Goal: Task Accomplishment & Management: Manage account settings

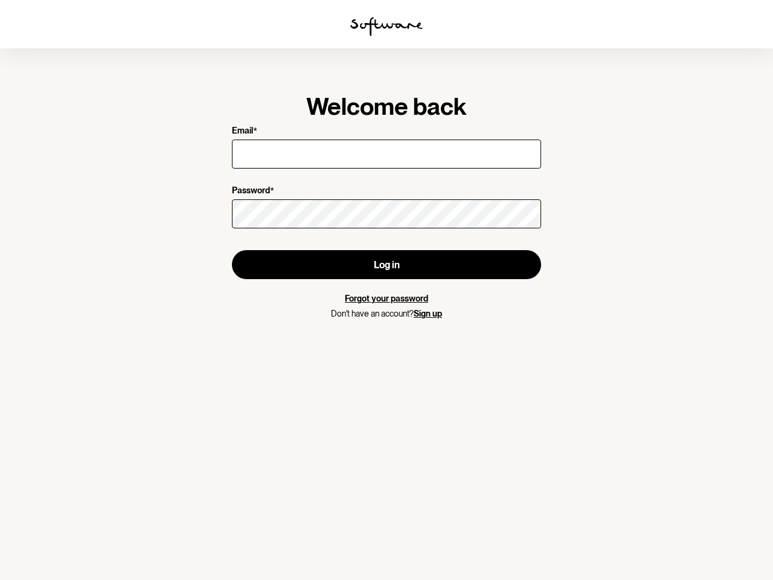
click at [386, 27] on img at bounding box center [386, 26] width 72 height 19
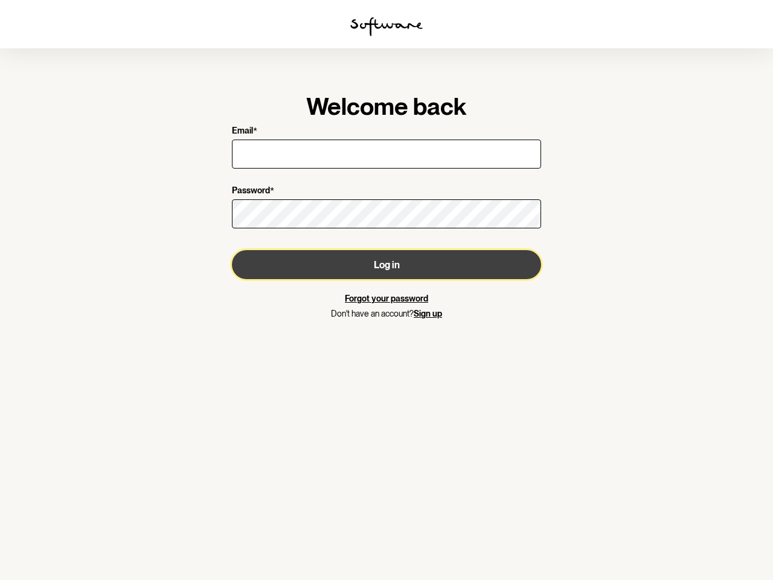
click at [386, 264] on button "Log in" at bounding box center [386, 264] width 309 height 29
